Goal: Transaction & Acquisition: Purchase product/service

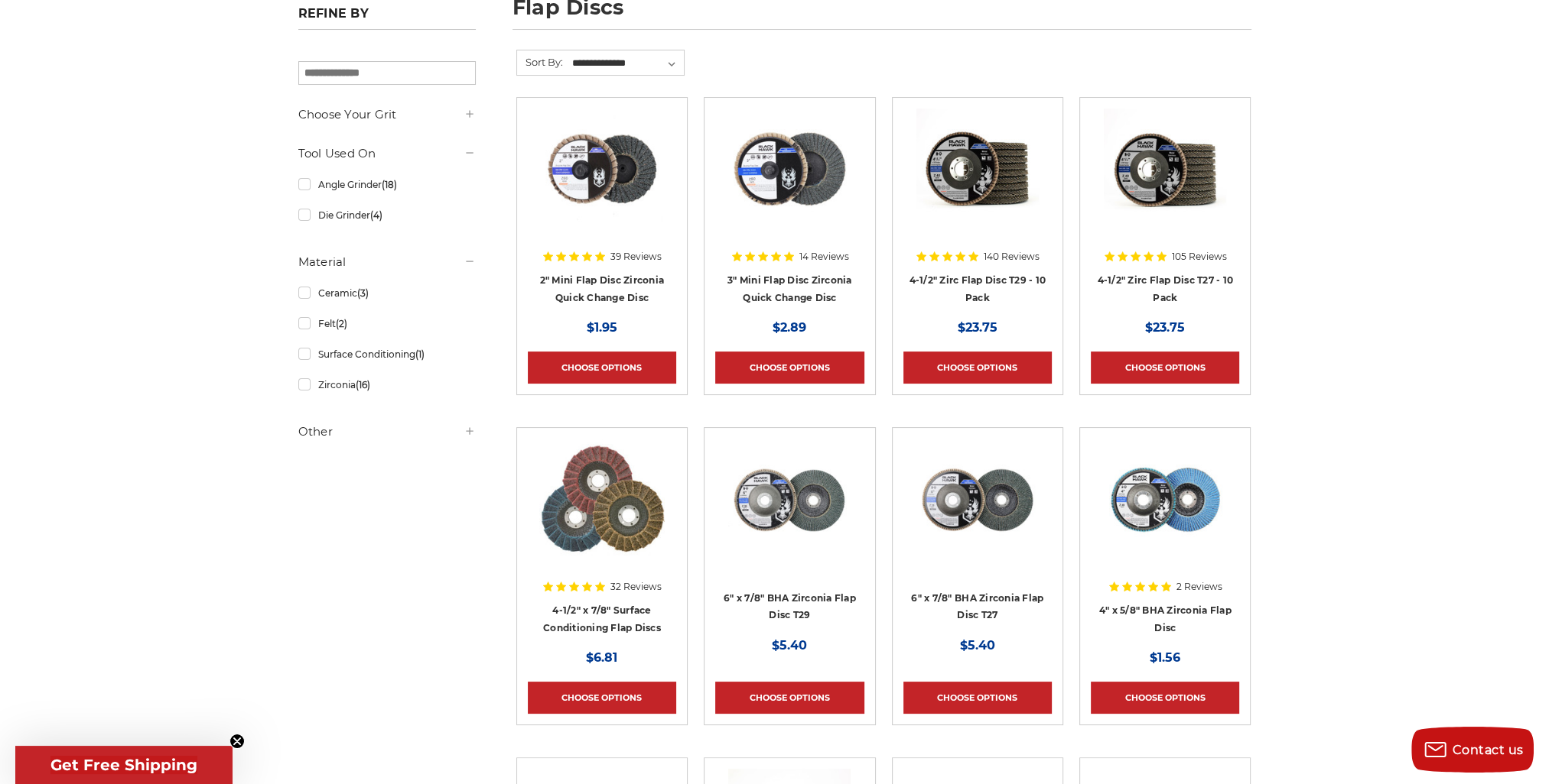
scroll to position [229, 0]
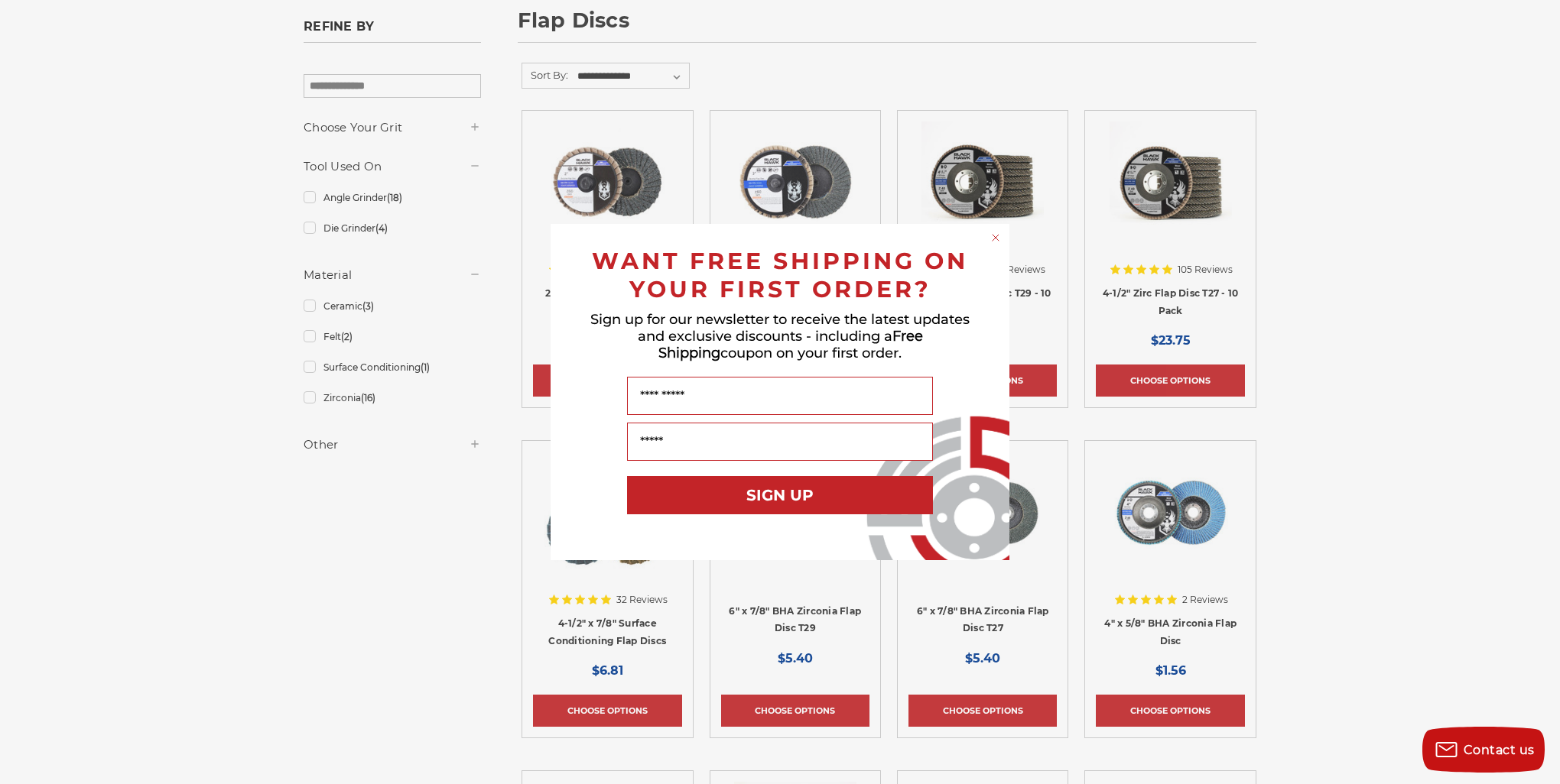
click at [995, 241] on circle "Close dialog" at bounding box center [995, 238] width 14 height 14
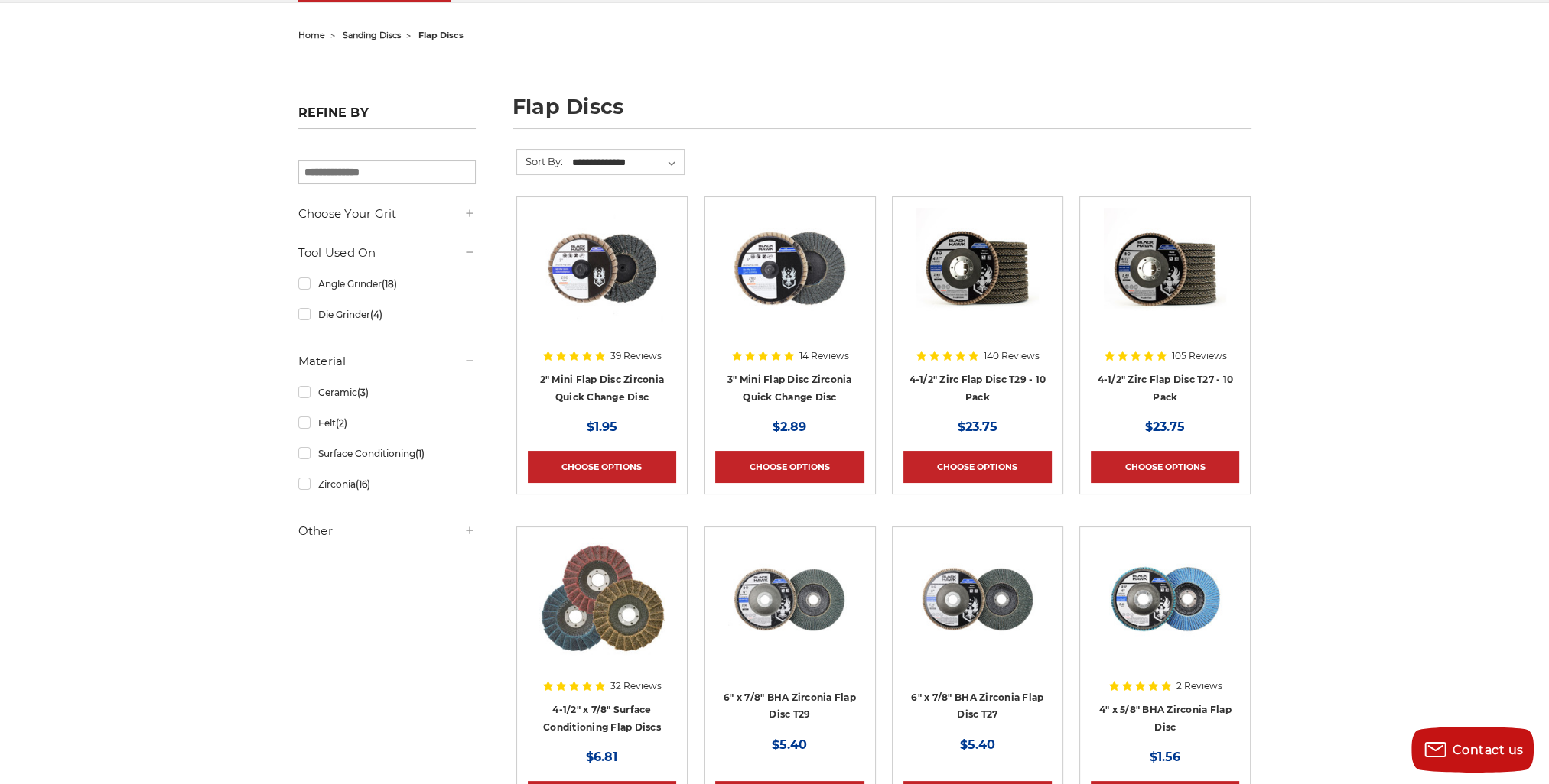
scroll to position [152, 0]
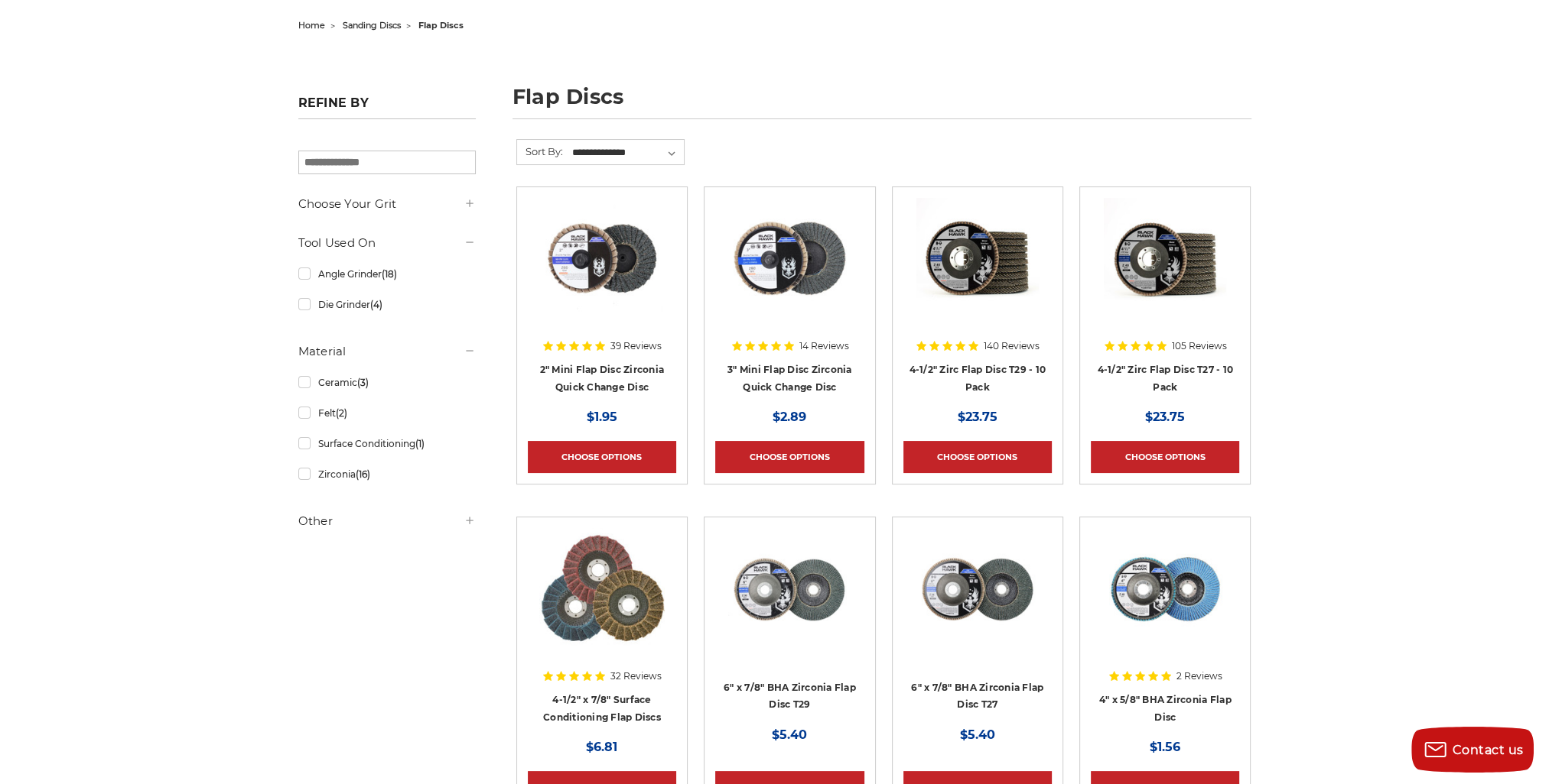
click at [1174, 279] on img at bounding box center [1164, 258] width 122 height 122
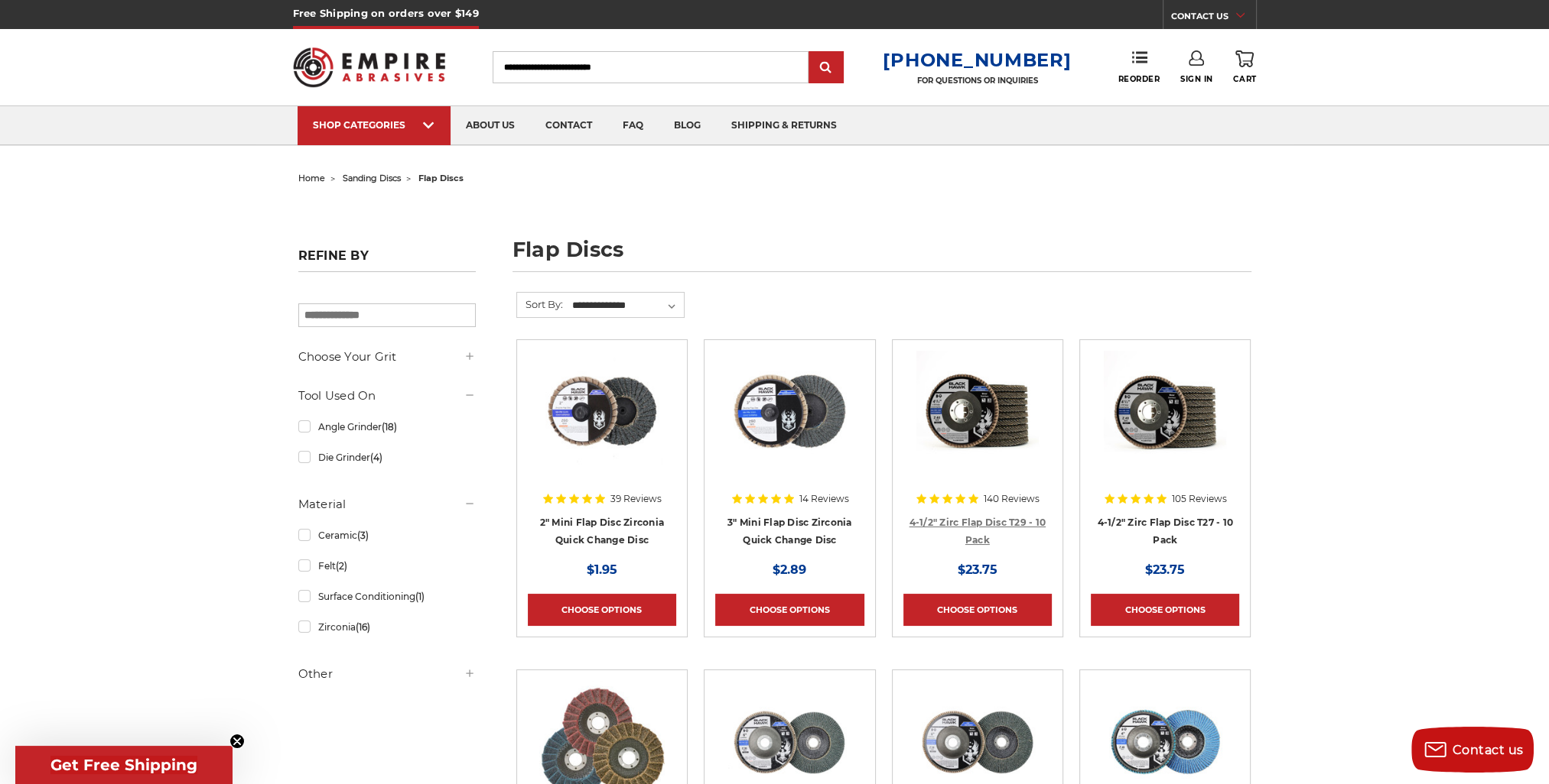
click at [940, 517] on link "4-1/2" Zirc Flap Disc T29 - 10 Pack" at bounding box center [978, 531] width 136 height 29
